Goal: Information Seeking & Learning: Learn about a topic

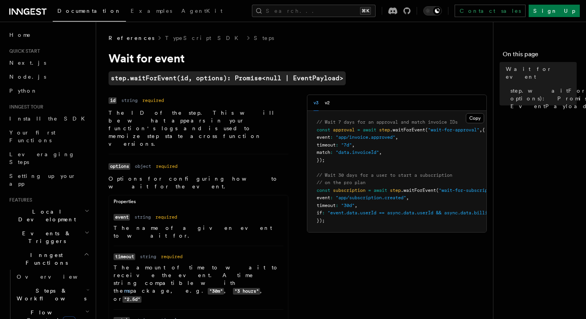
click at [387, 64] on h1 "Wait for event" at bounding box center [264, 58] width 310 height 14
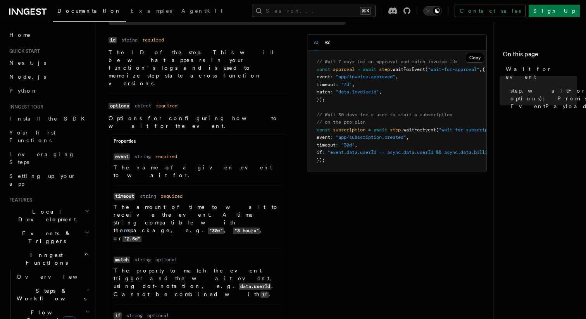
scroll to position [56, 0]
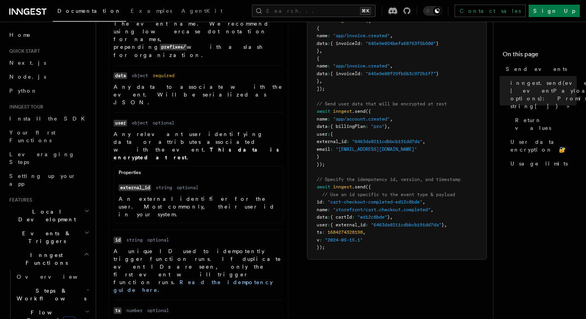
scroll to position [364, 0]
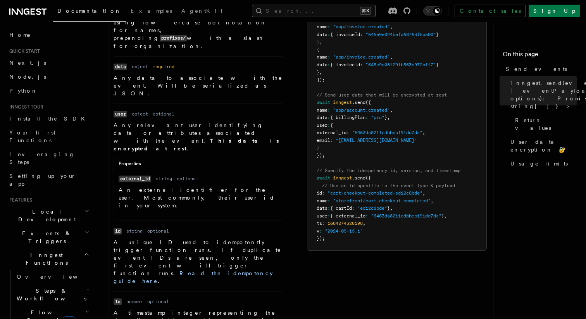
click at [347, 10] on button "Search... ⌘K" at bounding box center [314, 11] width 124 height 12
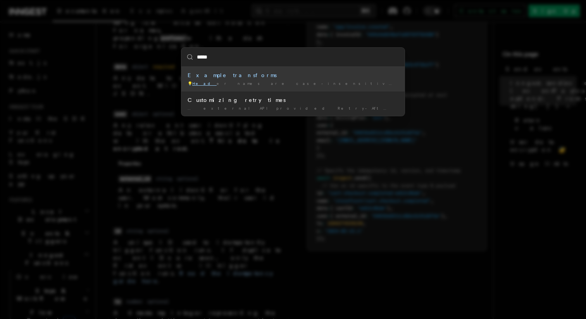
type input "******"
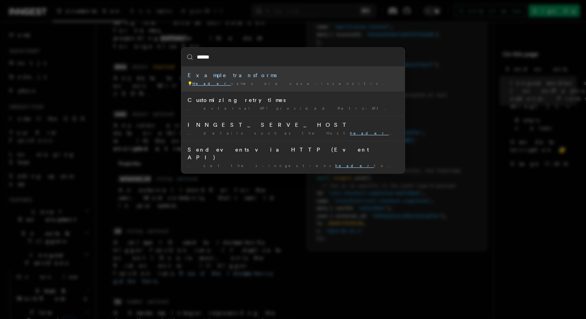
click at [237, 74] on div "Example transforms" at bounding box center [293, 75] width 211 height 8
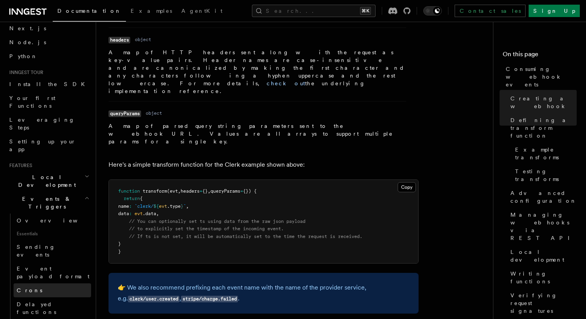
scroll to position [43, 0]
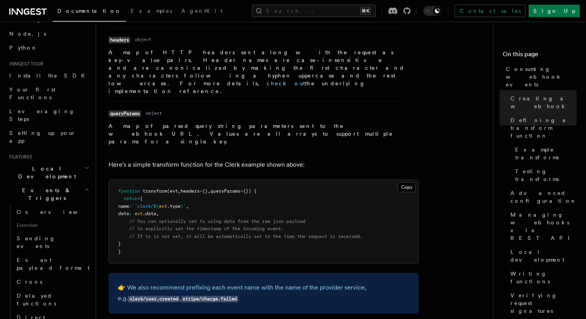
click at [383, 19] on div "Documentation Examples AgentKit Search... ⌘K Contact sales Sign Up" at bounding box center [293, 11] width 586 height 22
click at [376, 7] on button "Search... ⌘K" at bounding box center [314, 11] width 124 height 12
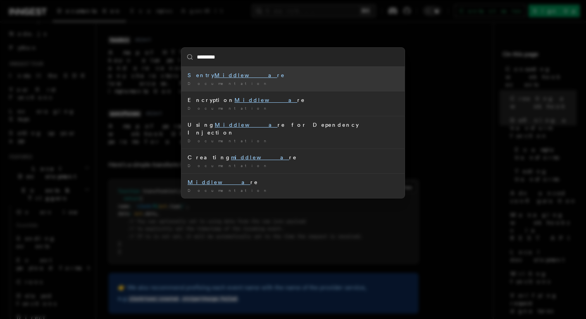
type input "**********"
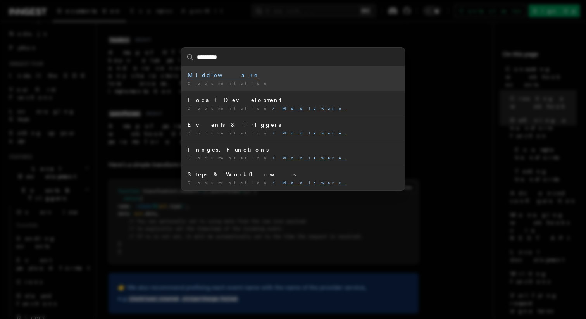
click at [212, 81] on div "Documentation /" at bounding box center [293, 84] width 211 height 6
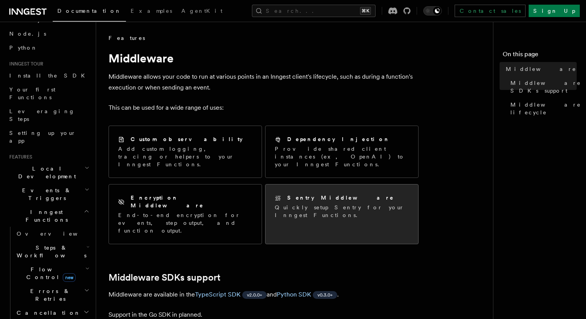
click at [395, 198] on div "Sentry Middleware Quickly setup Sentry for your Inngest Functions." at bounding box center [342, 207] width 153 height 44
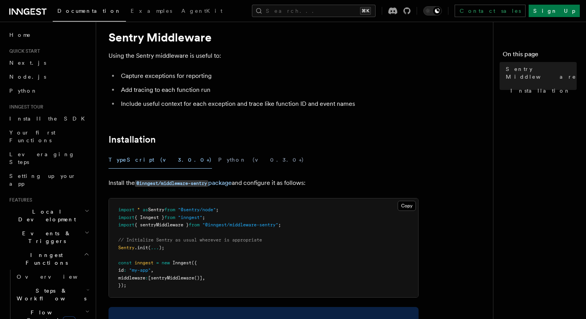
scroll to position [20, 0]
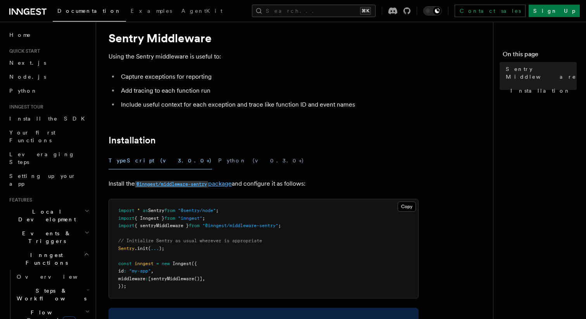
click at [191, 184] on code "@inngest/middleware-sentry" at bounding box center [171, 184] width 73 height 7
click at [436, 109] on article "Features Middleware Sentry Middleware Using the Sentry middleware is useful to:…" at bounding box center [298, 252] width 378 height 477
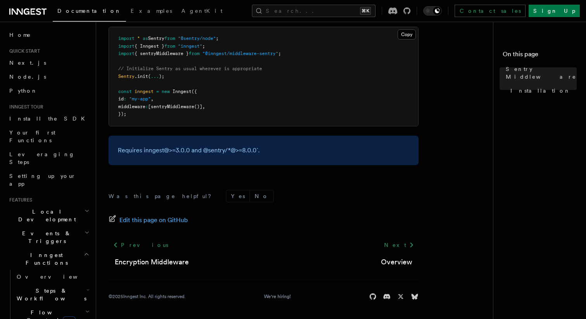
scroll to position [0, 0]
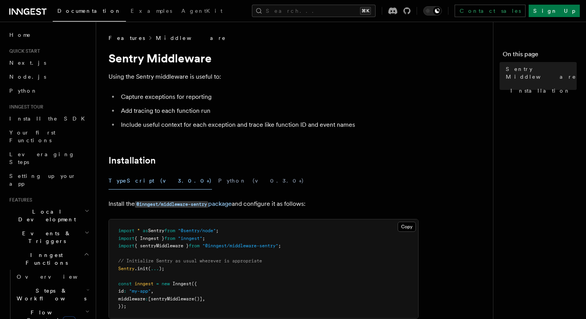
click at [156, 36] on link "Middleware" at bounding box center [191, 38] width 71 height 8
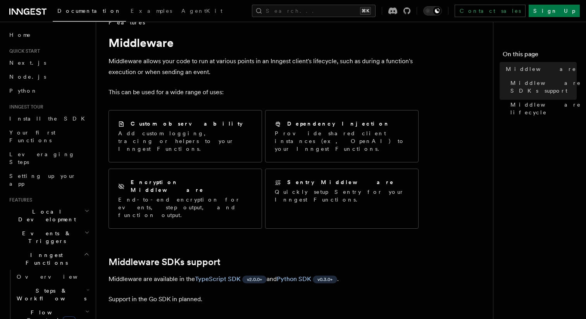
scroll to position [19, 0]
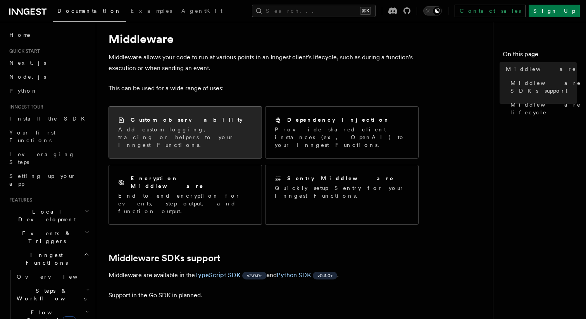
click at [239, 121] on div "Custom observability" at bounding box center [185, 120] width 134 height 8
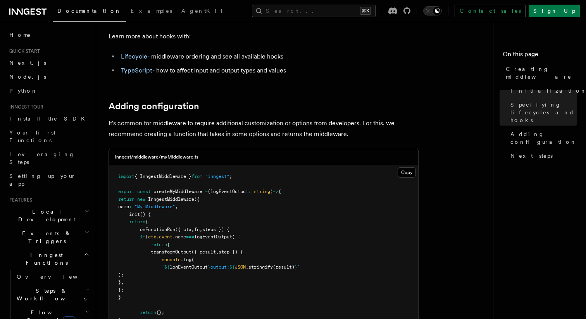
scroll to position [1145, 0]
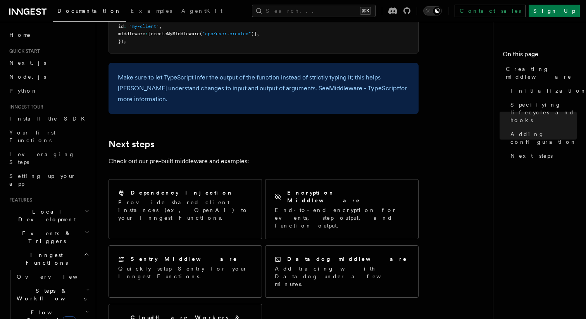
scroll to position [1525, 0]
